Goal: Task Accomplishment & Management: Manage account settings

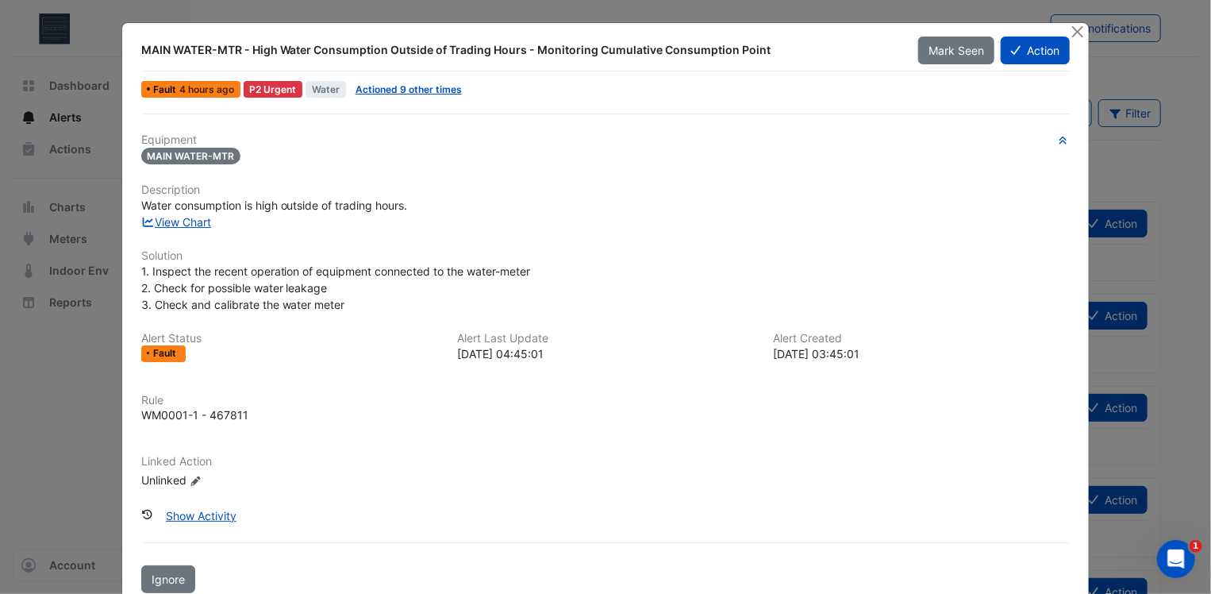
click at [197, 227] on div "View Chart" at bounding box center [606, 222] width 949 height 17
click at [197, 221] on link "View Chart" at bounding box center [176, 221] width 71 height 13
click at [974, 48] on span "Mark Seen" at bounding box center [957, 50] width 56 height 13
click at [973, 48] on div "Mark Seen" at bounding box center [959, 51] width 83 height 28
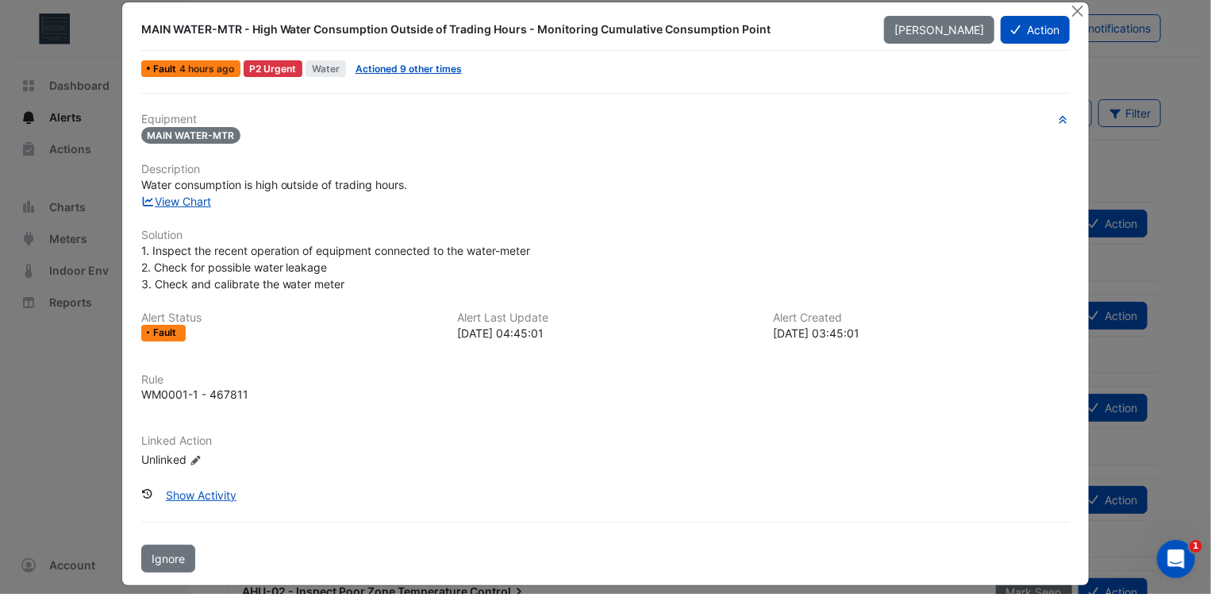
scroll to position [32, 0]
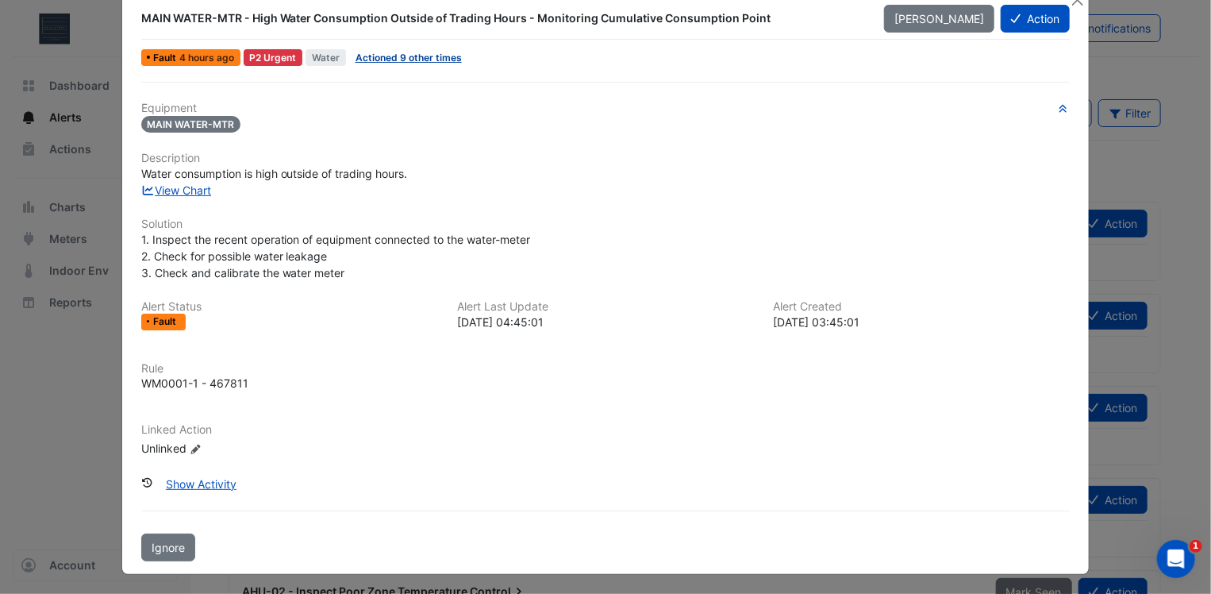
click at [358, 56] on link "Actioned 9 other times" at bounding box center [409, 58] width 106 height 12
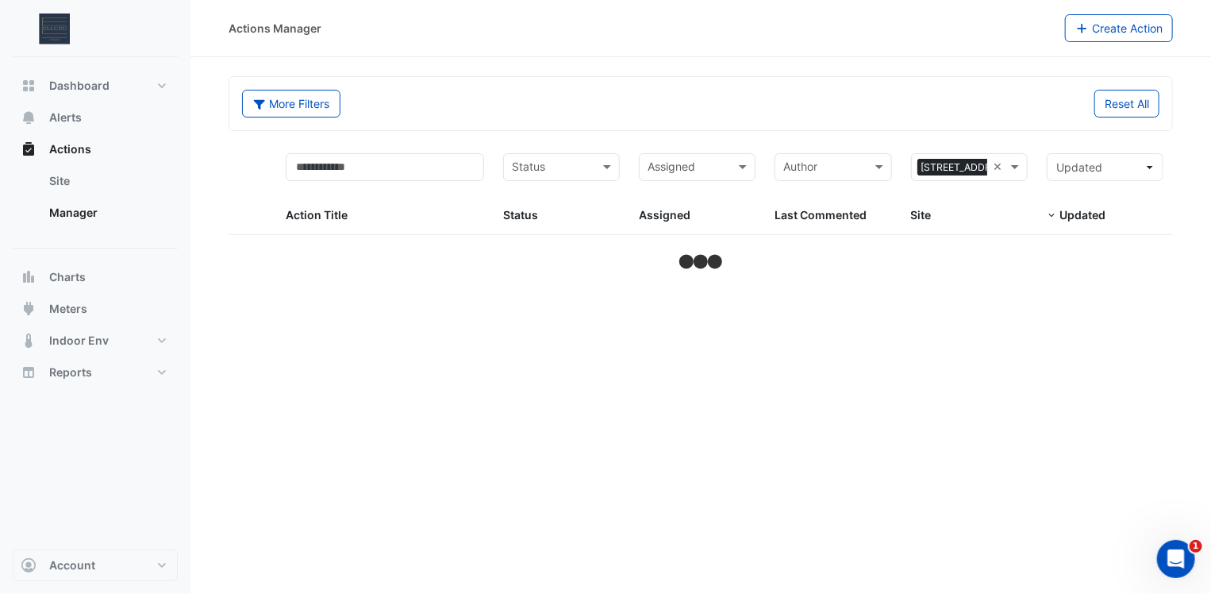
select select "***"
